Goal: Find specific page/section

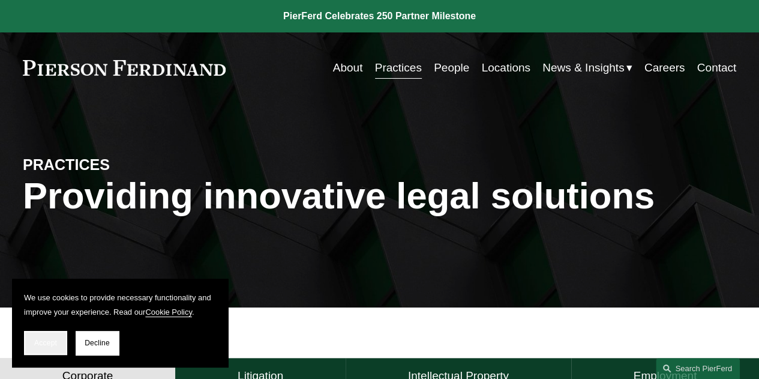
click at [44, 346] on span "Accept" at bounding box center [45, 342] width 23 height 8
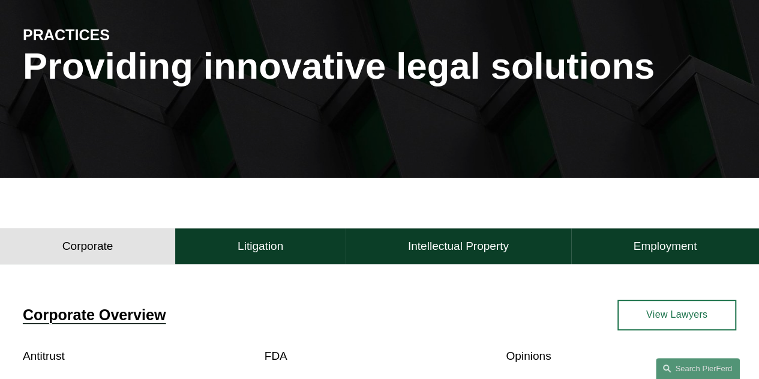
scroll to position [60, 0]
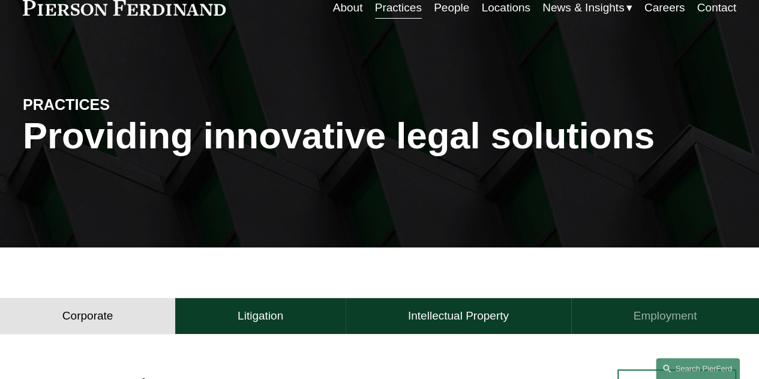
click at [680, 322] on h4 "Employment" at bounding box center [665, 315] width 64 height 14
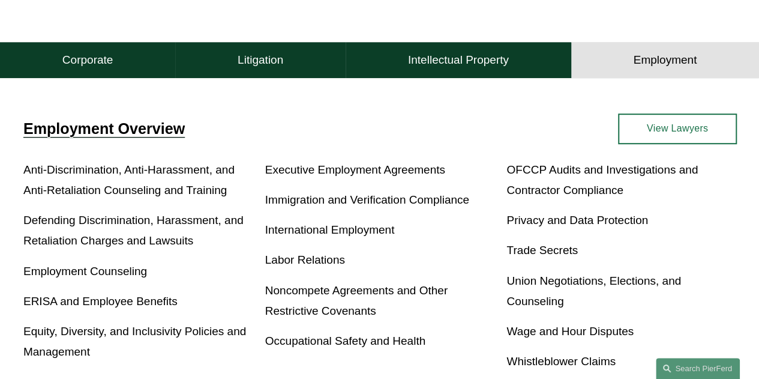
scroll to position [300, 0]
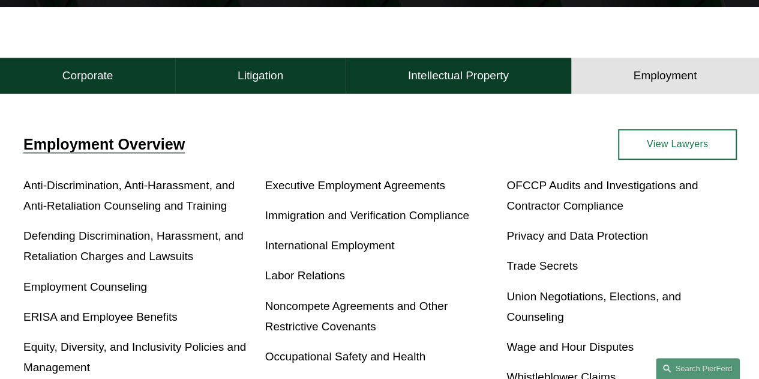
click at [688, 153] on link "View Lawyers" at bounding box center [677, 144] width 119 height 31
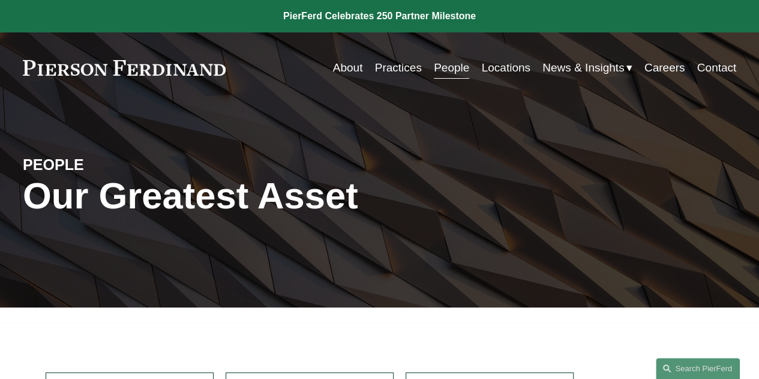
click at [456, 62] on link "People" at bounding box center [451, 67] width 35 height 23
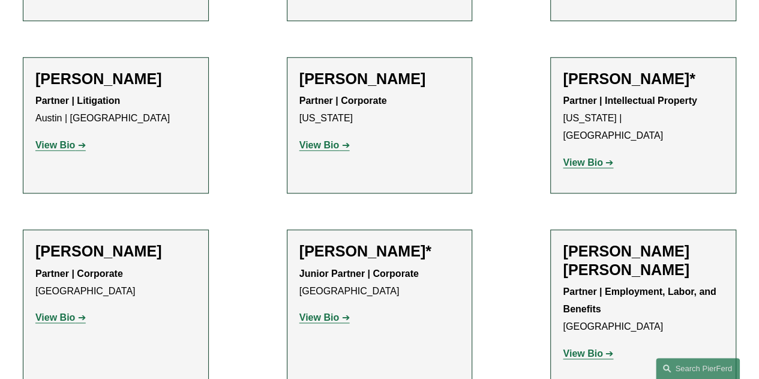
scroll to position [4905, 0]
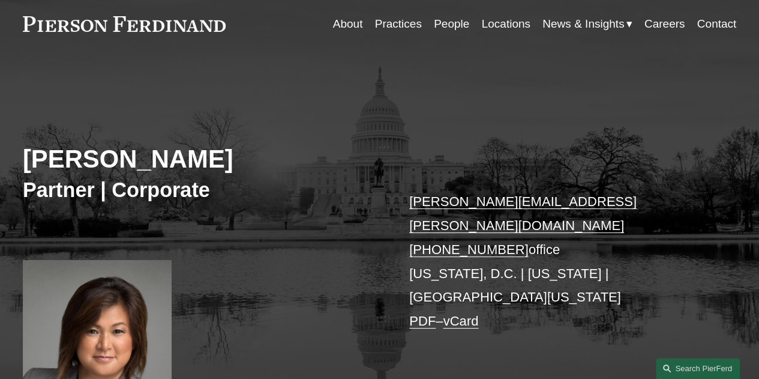
scroll to position [60, 0]
